Goal: Use online tool/utility: Utilize a website feature to perform a specific function

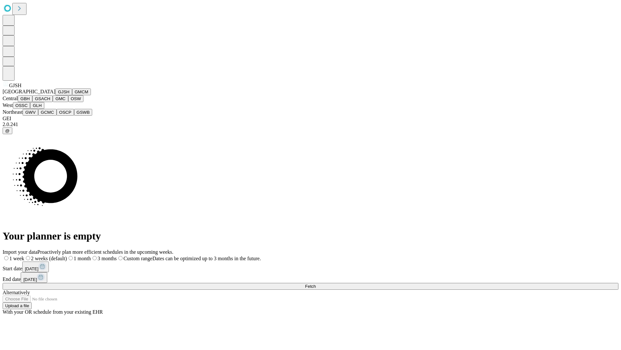
click at [55, 95] on button "GJSH" at bounding box center [63, 91] width 17 height 7
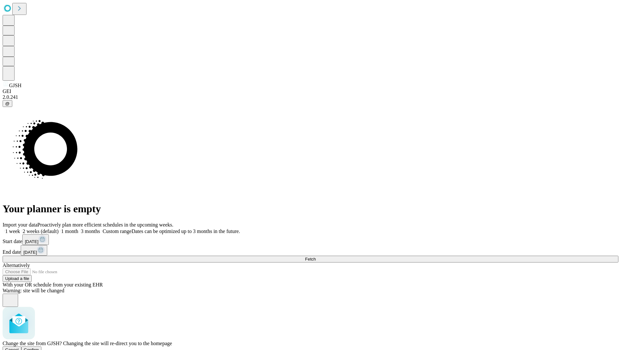
click at [39, 347] on span "Confirm" at bounding box center [31, 349] width 15 height 5
click at [20, 228] on label "1 week" at bounding box center [11, 231] width 17 height 6
click at [316, 256] on span "Fetch" at bounding box center [310, 258] width 11 height 5
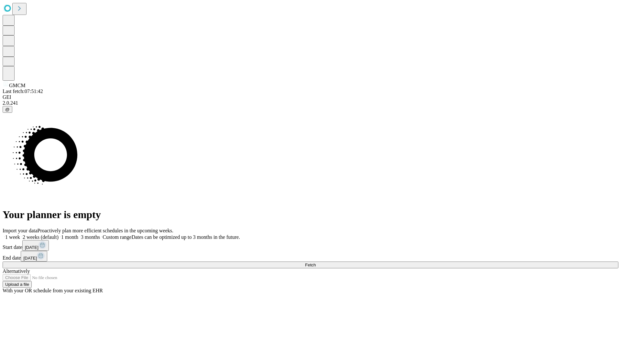
click at [20, 234] on label "1 week" at bounding box center [11, 237] width 17 height 6
click at [316, 262] on span "Fetch" at bounding box center [310, 264] width 11 height 5
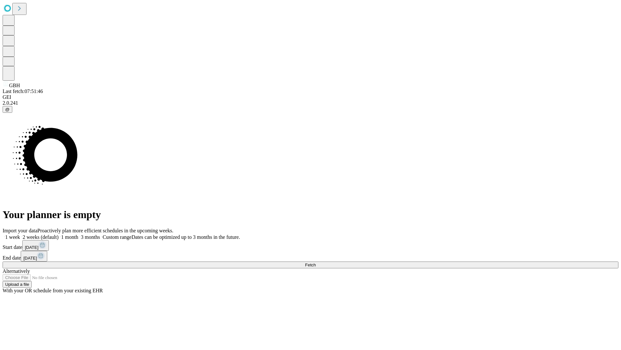
click at [20, 234] on label "1 week" at bounding box center [11, 237] width 17 height 6
click at [316, 262] on span "Fetch" at bounding box center [310, 264] width 11 height 5
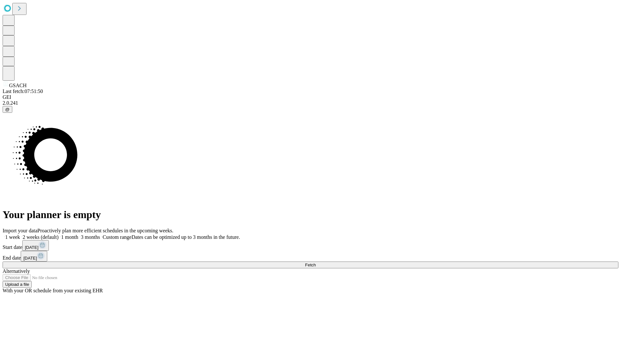
click at [20, 234] on label "1 week" at bounding box center [11, 237] width 17 height 6
click at [316, 262] on span "Fetch" at bounding box center [310, 264] width 11 height 5
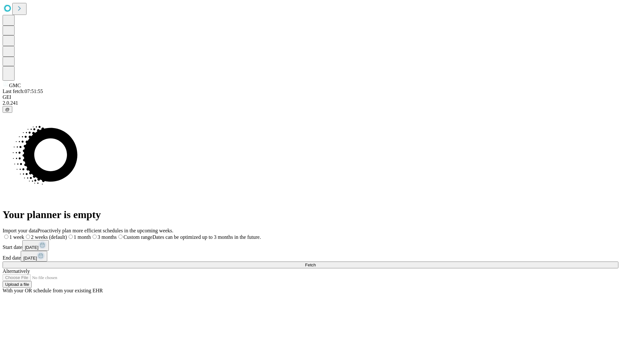
click at [24, 234] on label "1 week" at bounding box center [14, 237] width 22 height 6
click at [316, 262] on span "Fetch" at bounding box center [310, 264] width 11 height 5
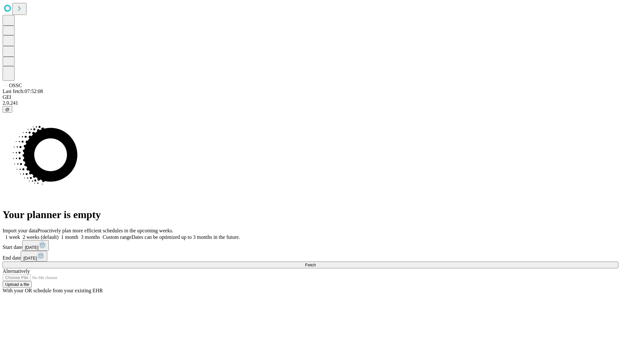
click at [20, 234] on label "1 week" at bounding box center [11, 237] width 17 height 6
click at [316, 262] on span "Fetch" at bounding box center [310, 264] width 11 height 5
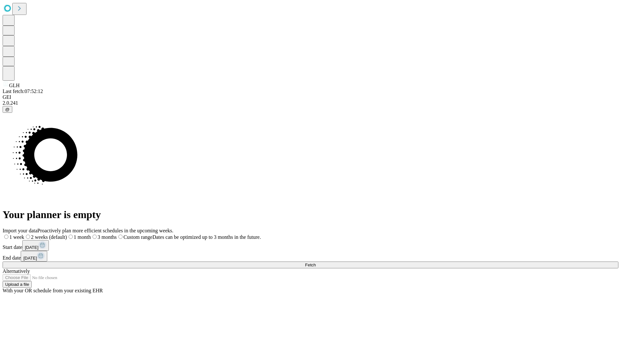
click at [24, 234] on label "1 week" at bounding box center [14, 237] width 22 height 6
click at [316, 262] on span "Fetch" at bounding box center [310, 264] width 11 height 5
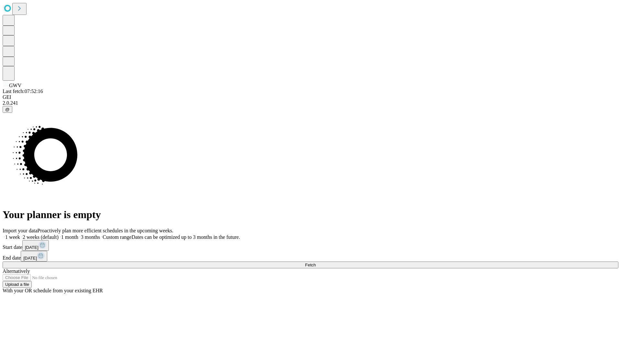
click at [20, 234] on label "1 week" at bounding box center [11, 237] width 17 height 6
click at [316, 262] on span "Fetch" at bounding box center [310, 264] width 11 height 5
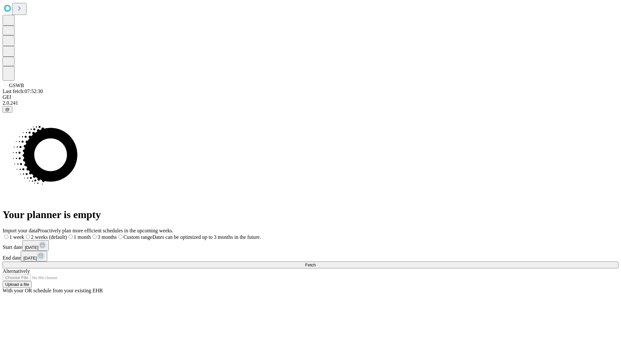
click at [24, 234] on label "1 week" at bounding box center [14, 237] width 22 height 6
click at [316, 262] on span "Fetch" at bounding box center [310, 264] width 11 height 5
